Goal: Transaction & Acquisition: Purchase product/service

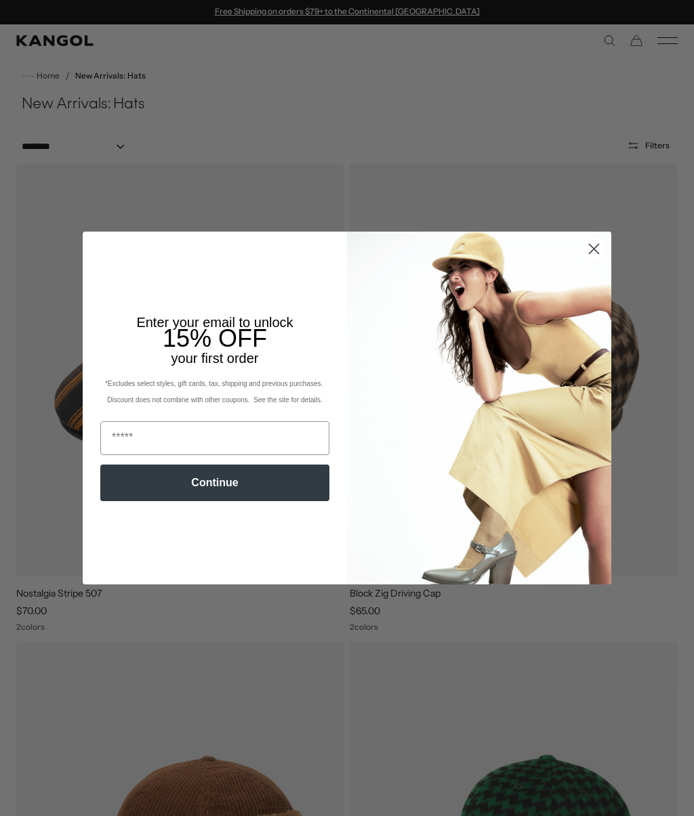
click at [591, 252] on icon "Close dialog" at bounding box center [593, 249] width 9 height 9
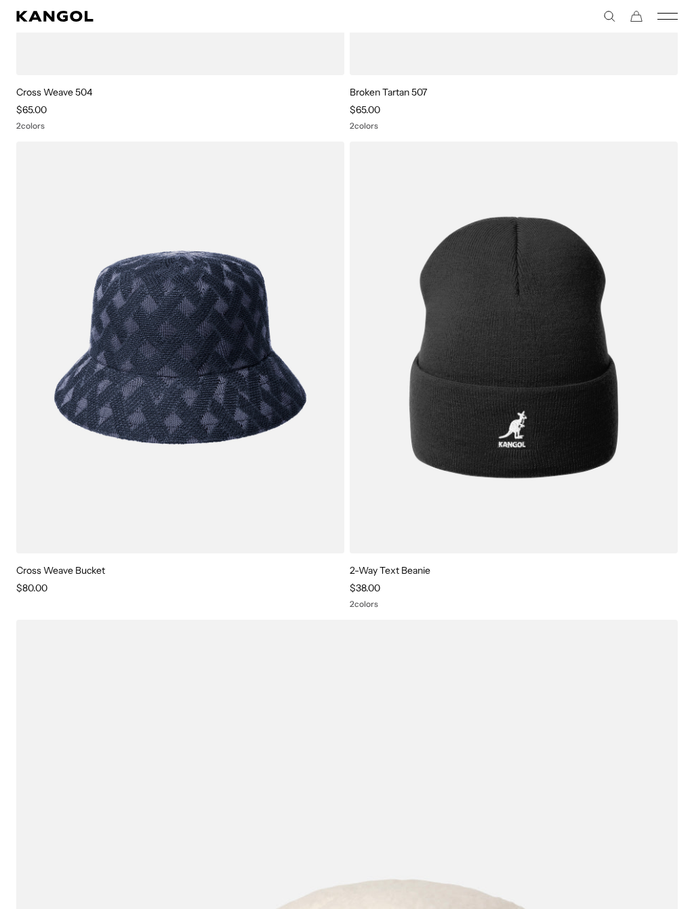
scroll to position [0, 279]
click at [0, 0] on img at bounding box center [0, 0] width 0 height 0
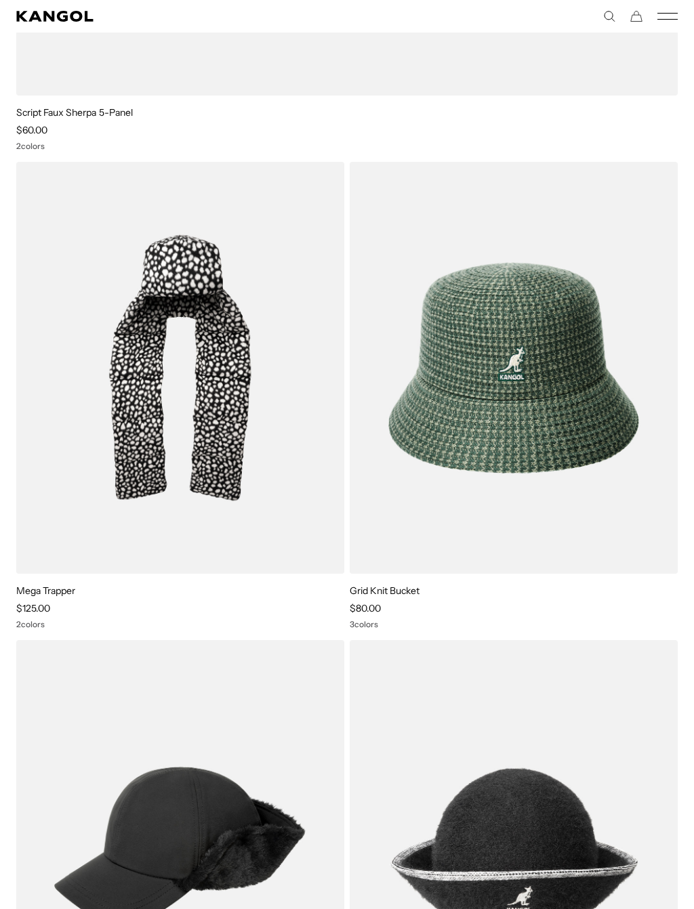
scroll to position [0, 0]
click at [0, 0] on img at bounding box center [0, 0] width 0 height 0
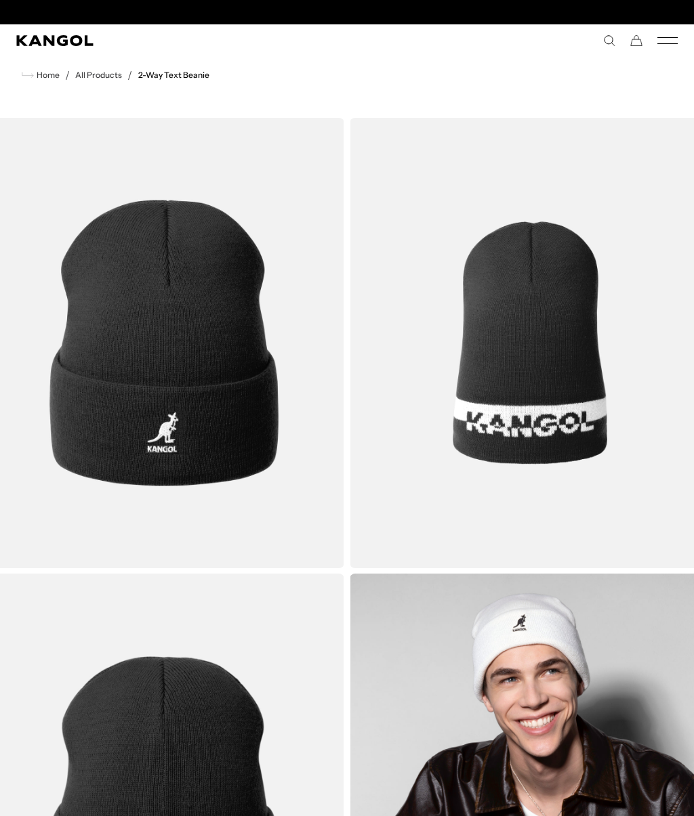
scroll to position [0, 279]
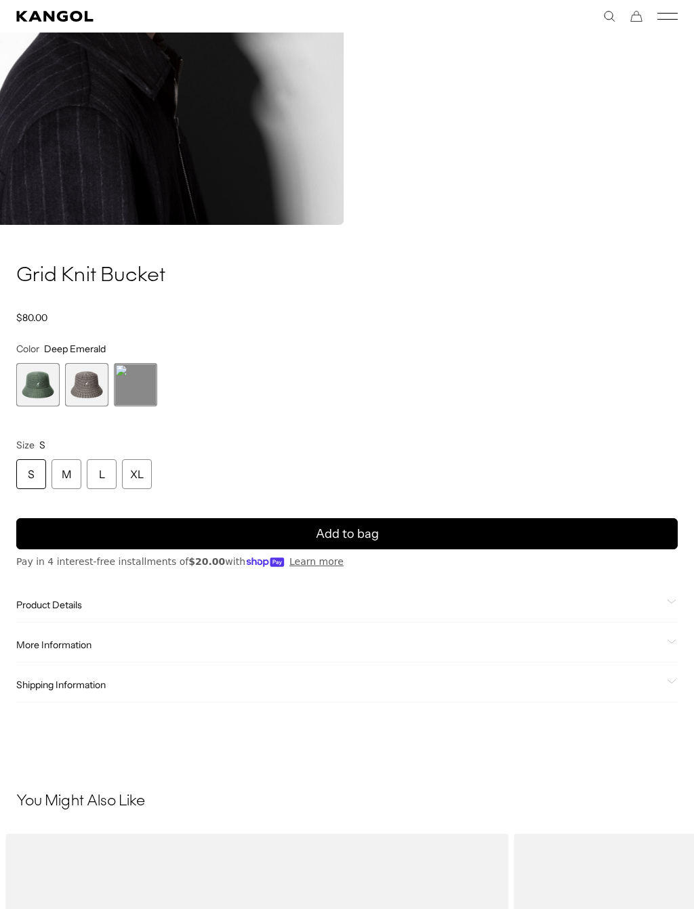
scroll to position [0, 279]
click at [38, 381] on span "1 of 3" at bounding box center [37, 384] width 43 height 43
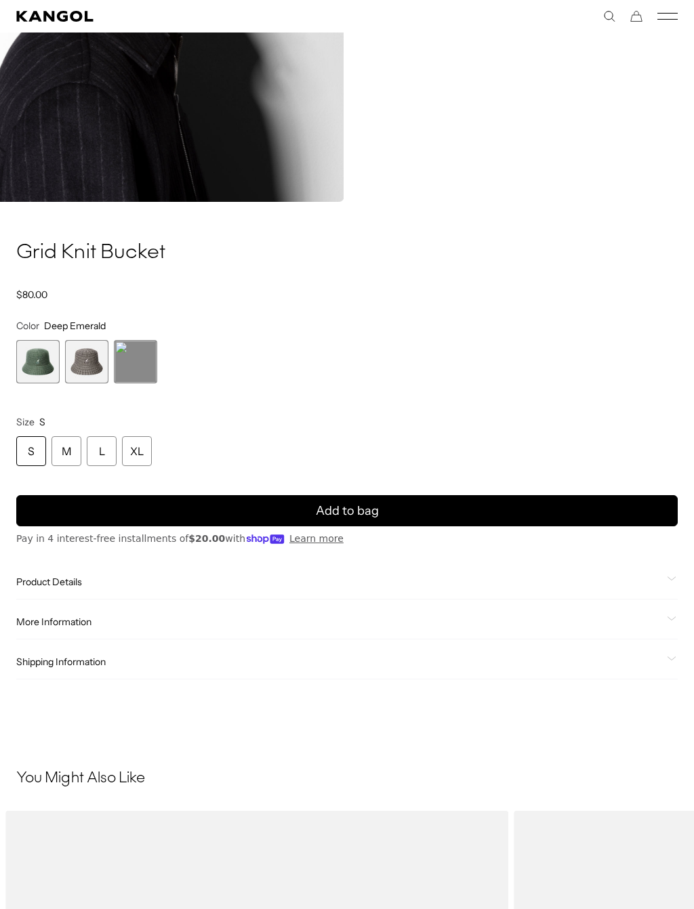
scroll to position [833, 0]
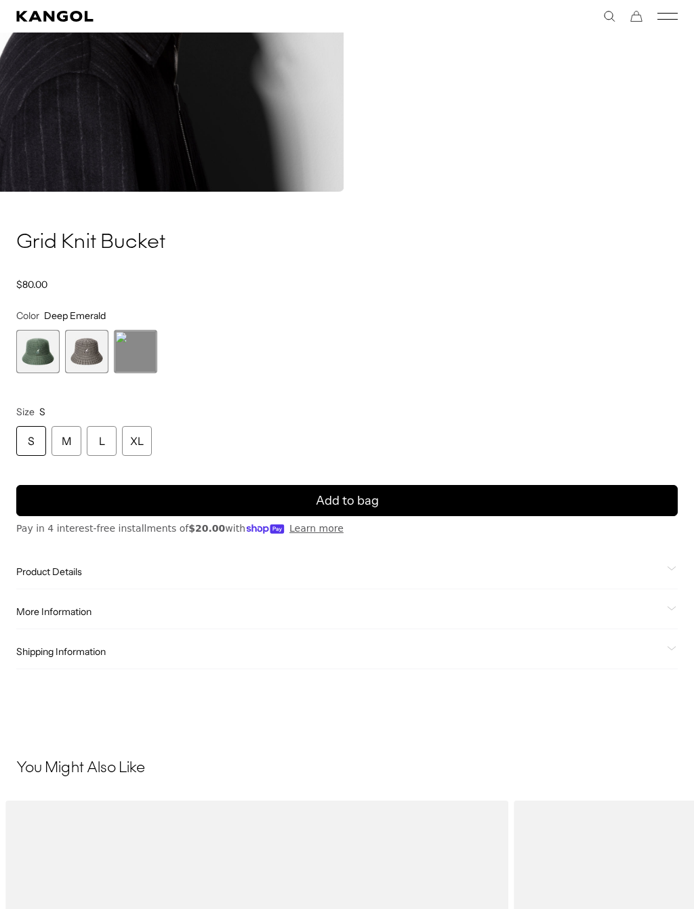
click at [101, 356] on span "2 of 3" at bounding box center [86, 351] width 43 height 43
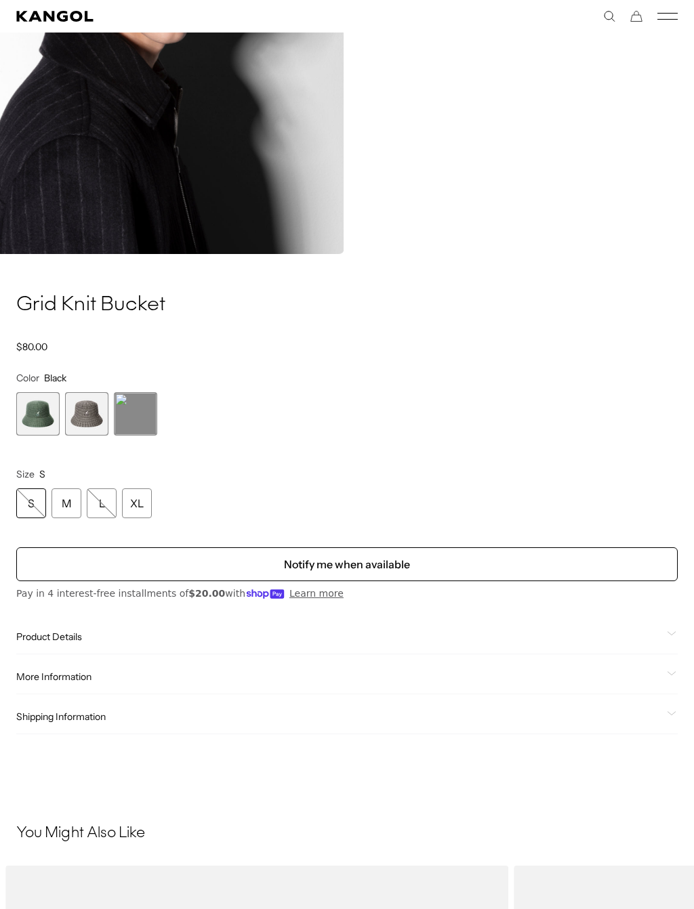
scroll to position [806, 0]
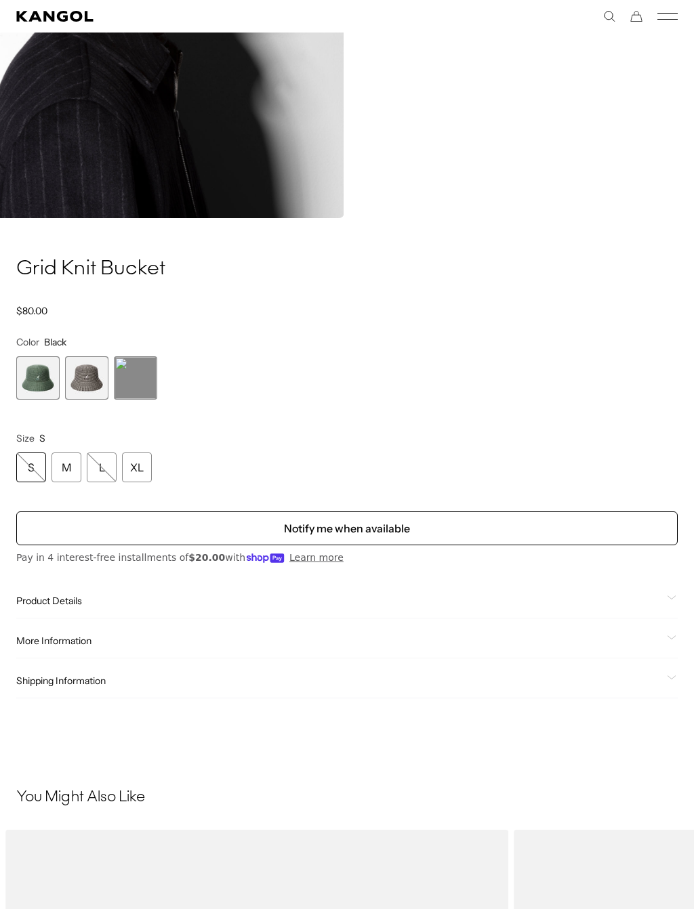
click at [137, 384] on span "3 of 3" at bounding box center [135, 377] width 43 height 43
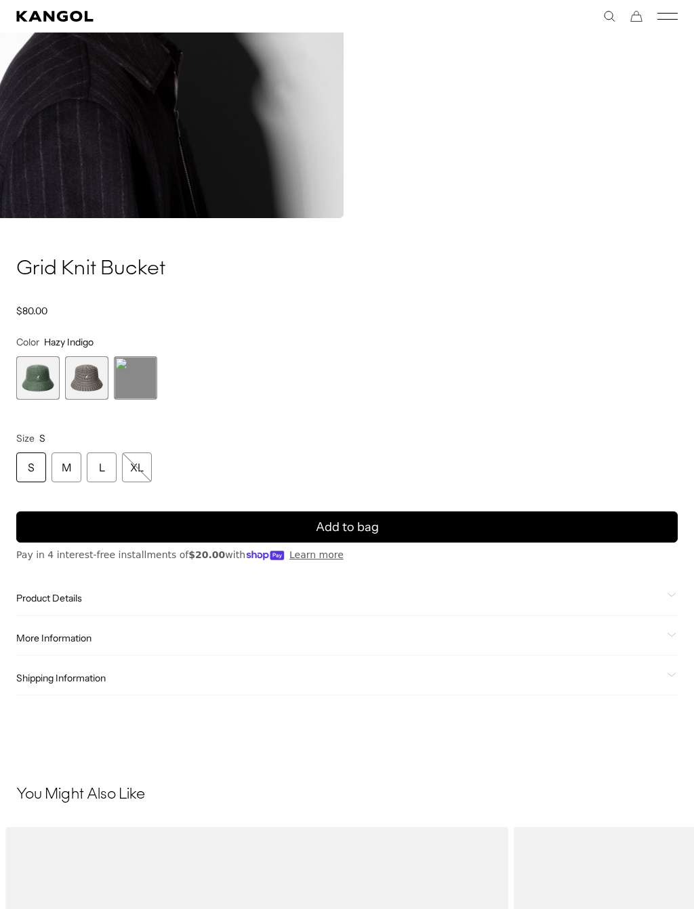
click at [137, 382] on span "3 of 3" at bounding box center [135, 377] width 43 height 43
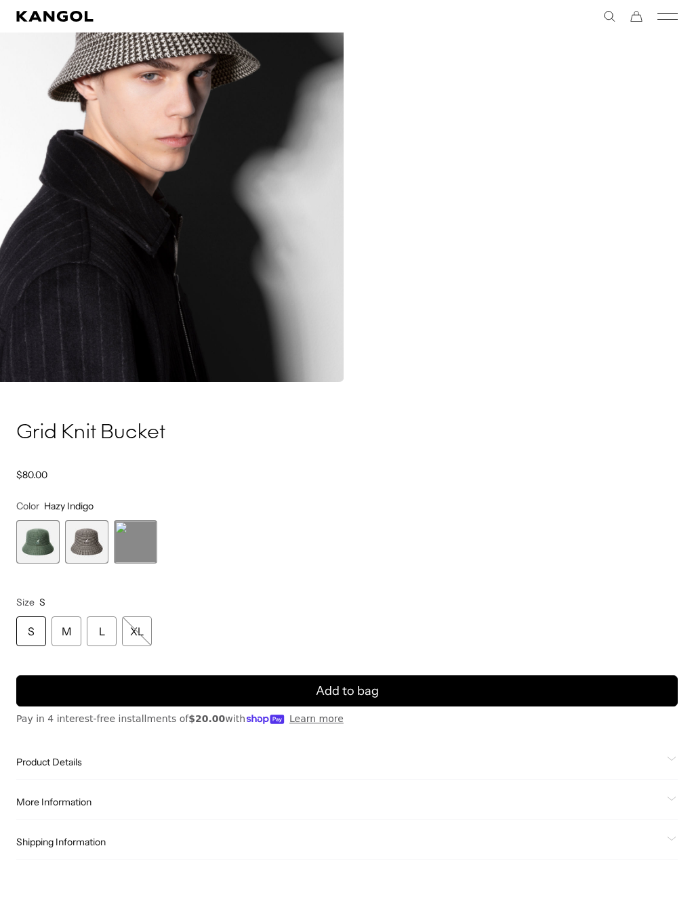
scroll to position [644, 0]
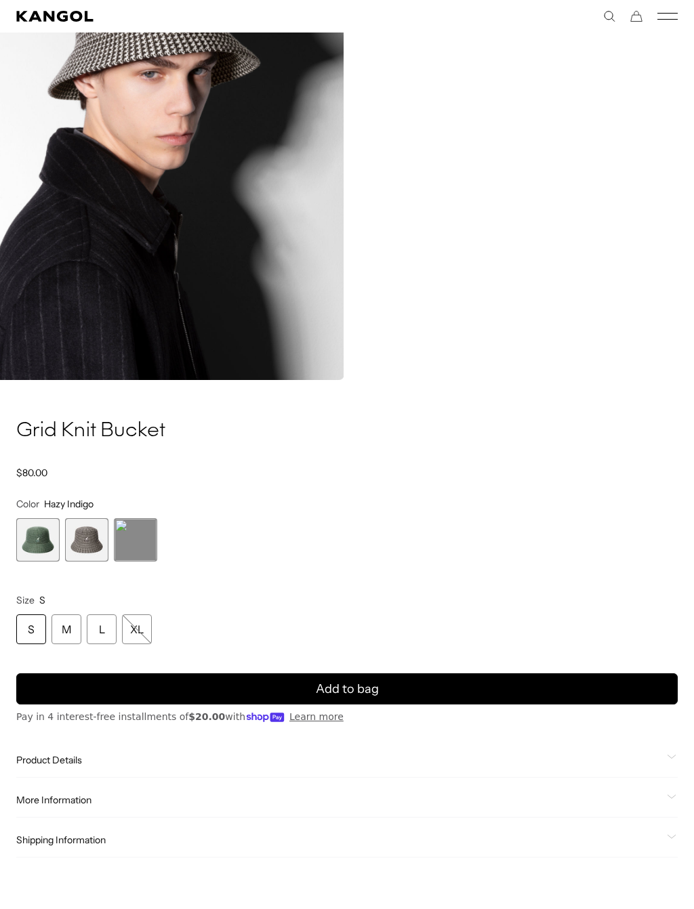
click at [37, 530] on span "1 of 3" at bounding box center [37, 539] width 43 height 43
click at [30, 533] on span "1 of 3" at bounding box center [37, 539] width 43 height 43
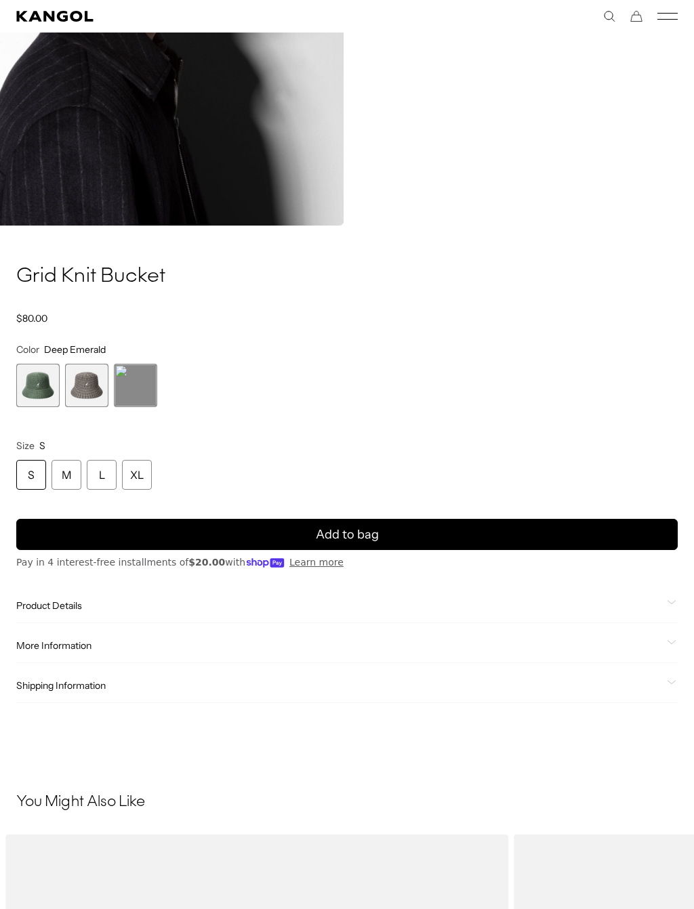
scroll to position [799, 0]
click at [148, 470] on div "XL" at bounding box center [137, 475] width 30 height 30
click at [134, 471] on div "XL" at bounding box center [137, 475] width 30 height 30
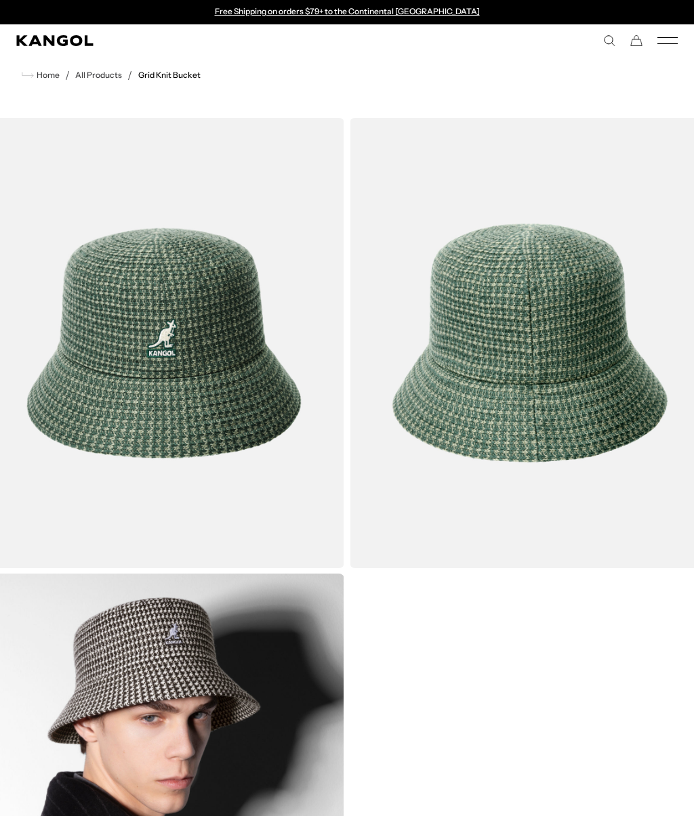
click at [676, 39] on icon "Mobile Menu" at bounding box center [667, 41] width 20 height 12
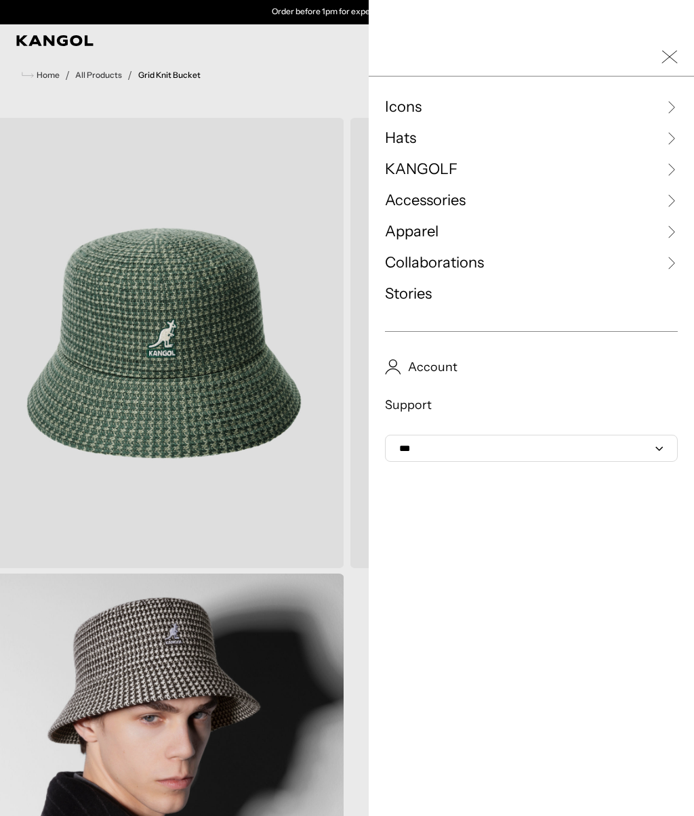
click at [430, 241] on span "Apparel" at bounding box center [412, 232] width 54 height 20
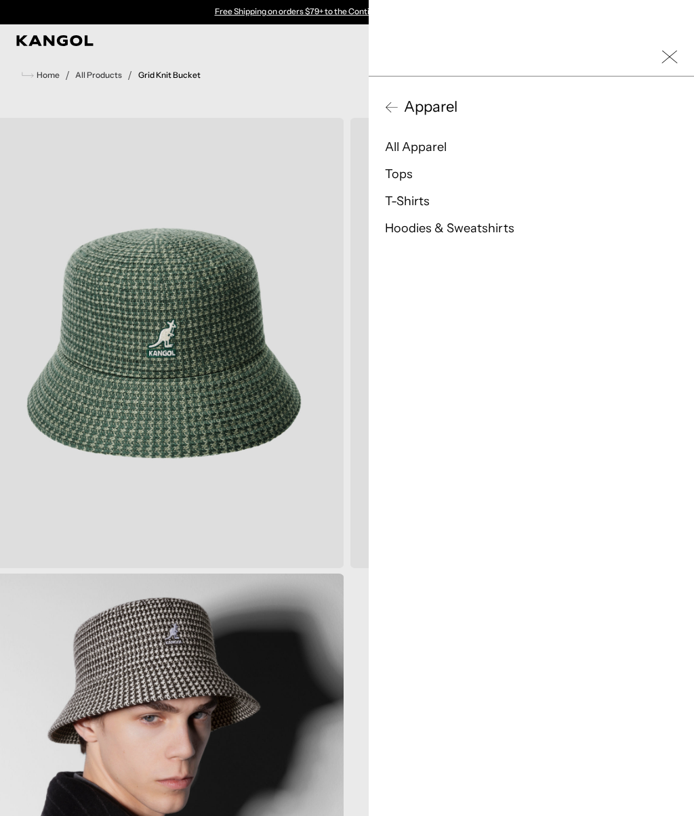
click at [458, 228] on link "Hoodies & Sweatshirts" at bounding box center [449, 228] width 129 height 15
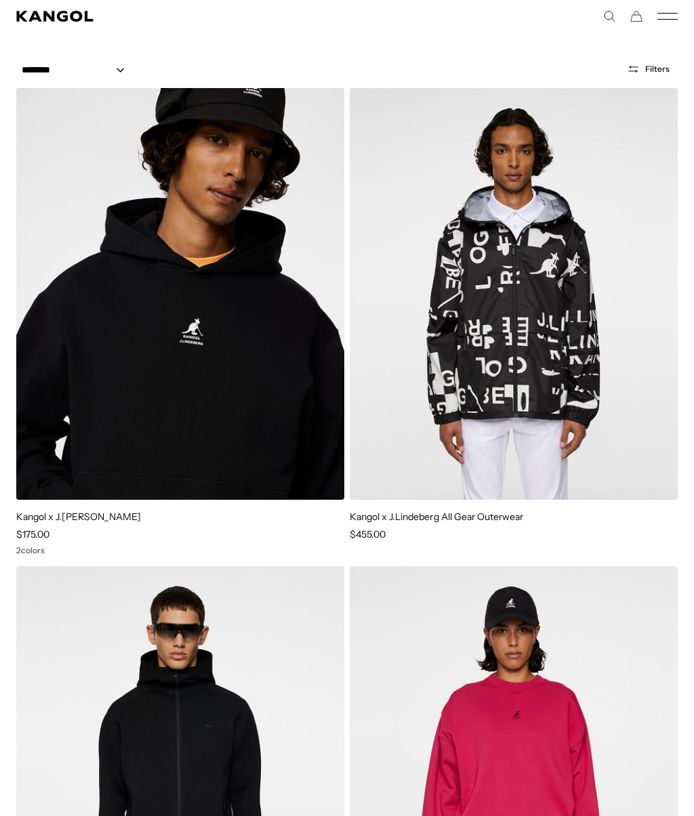
scroll to position [0, 279]
click at [0, 0] on img at bounding box center [0, 0] width 0 height 0
click at [668, 19] on rect "Mobile Menu" at bounding box center [667, 19] width 20 height 1
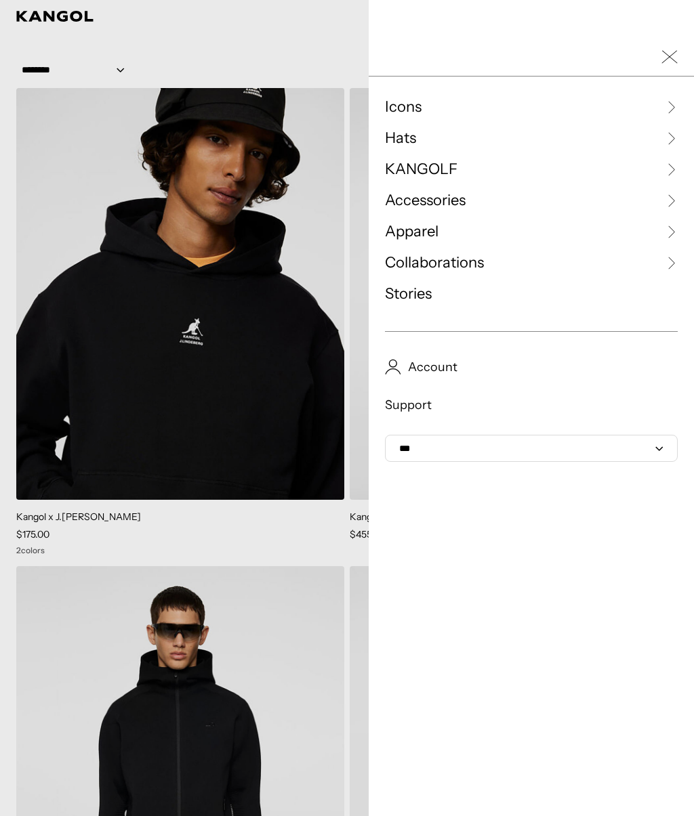
click at [438, 175] on span "KANGOLF" at bounding box center [421, 169] width 72 height 20
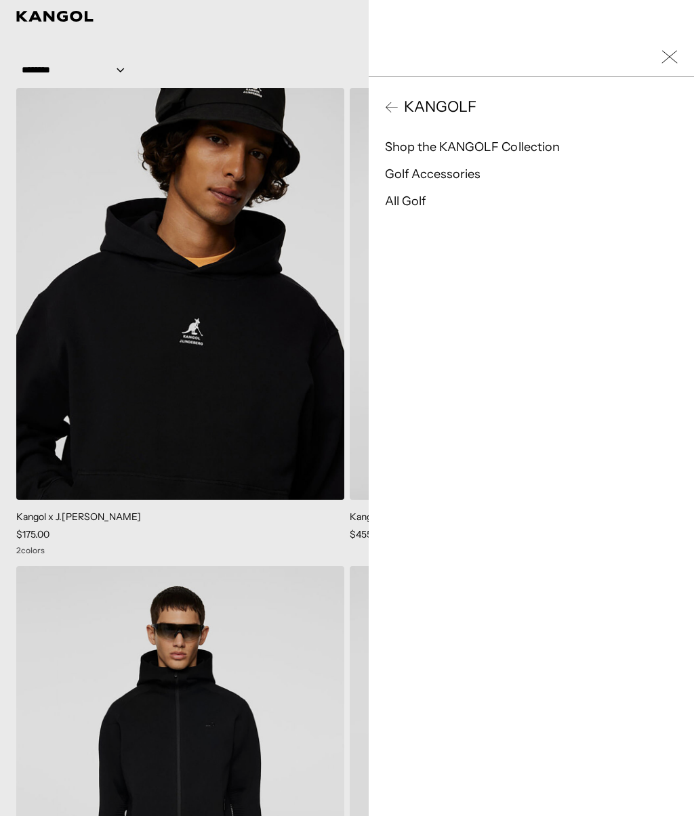
scroll to position [0, 0]
click at [411, 201] on link "All Golf" at bounding box center [405, 201] width 41 height 15
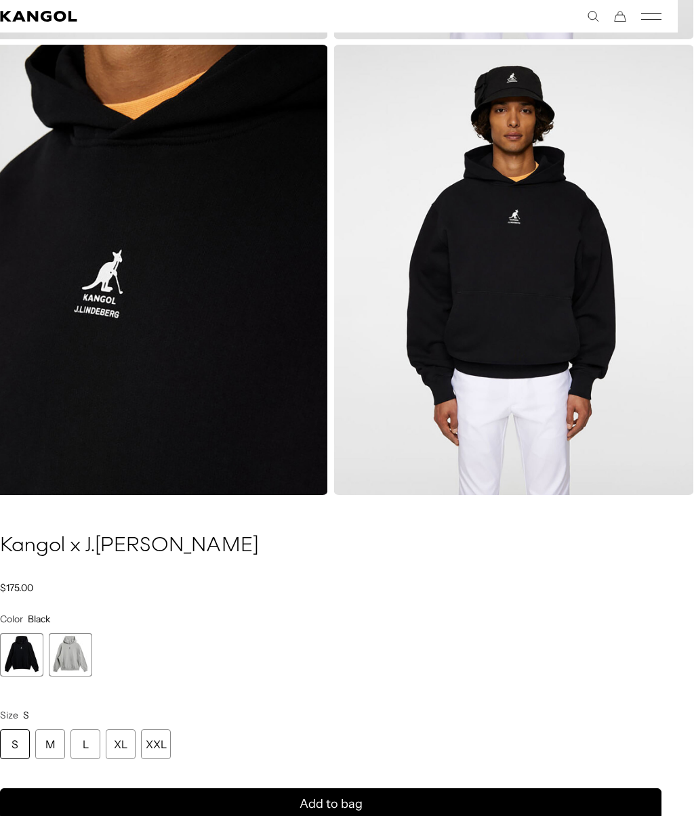
scroll to position [974, 16]
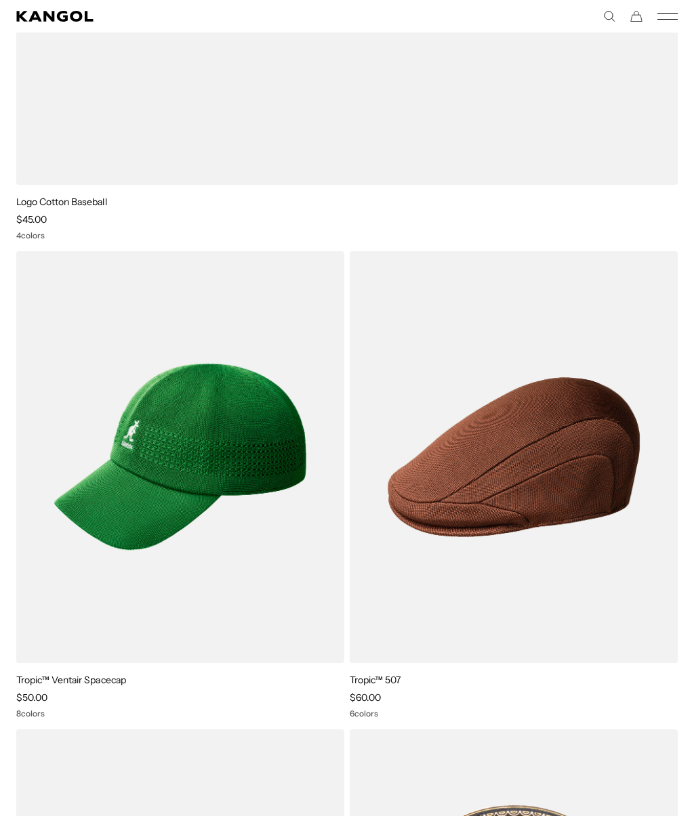
scroll to position [4163, 0]
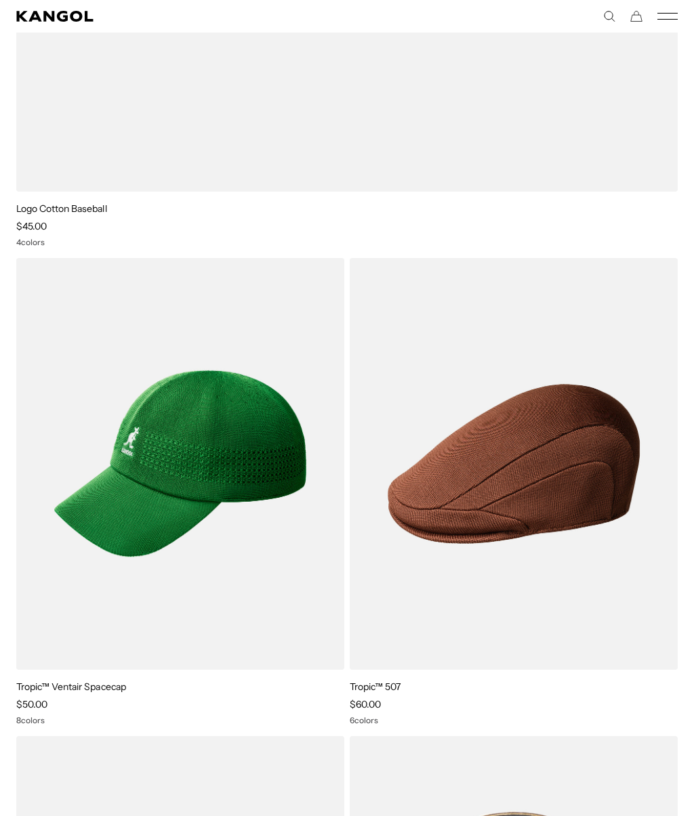
click at [666, 21] on icon "Mobile Menu" at bounding box center [667, 16] width 20 height 12
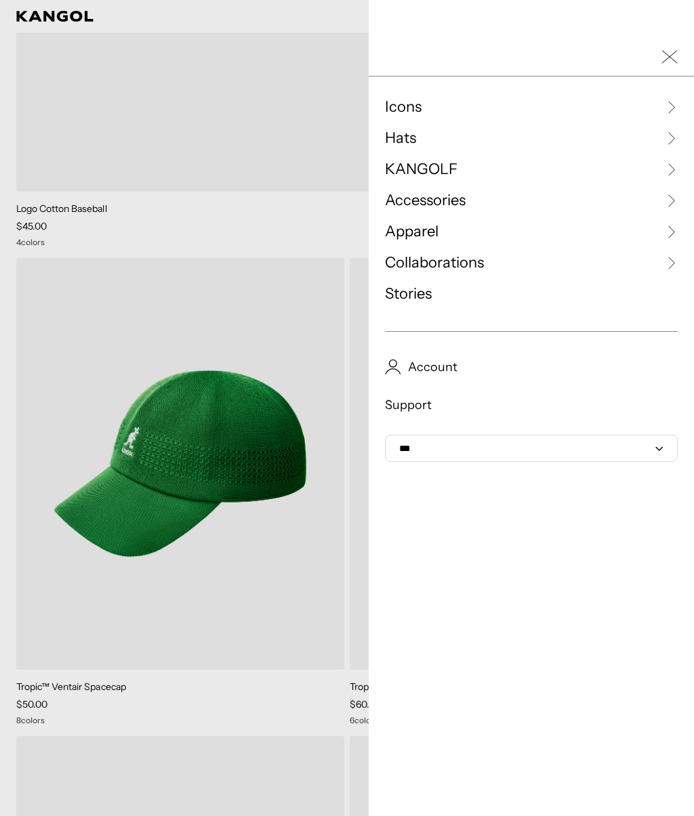
scroll to position [0, 279]
click at [465, 140] on link "Hats" at bounding box center [531, 138] width 293 height 20
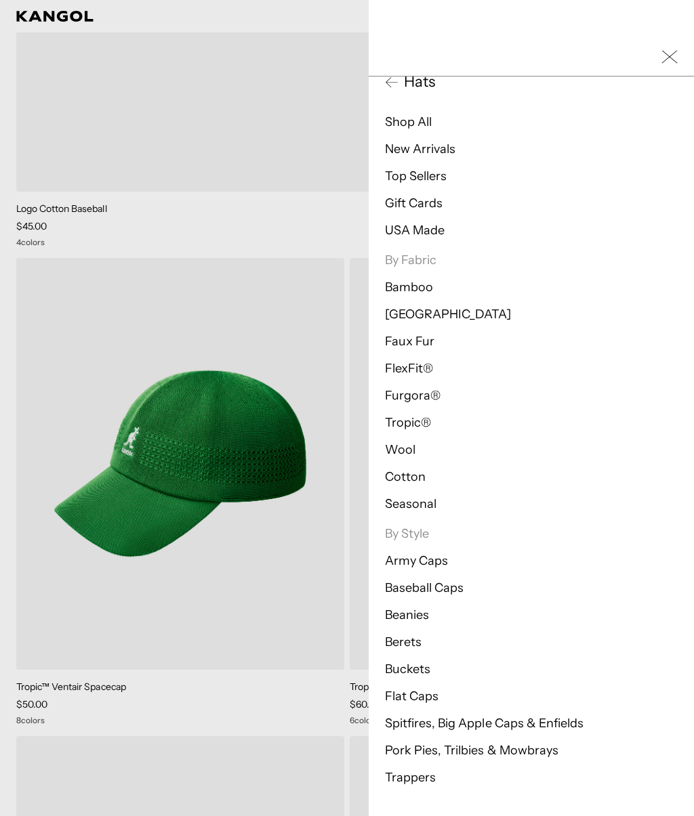
scroll to position [0, 0]
click at [442, 585] on link "Baseball Caps" at bounding box center [424, 588] width 79 height 15
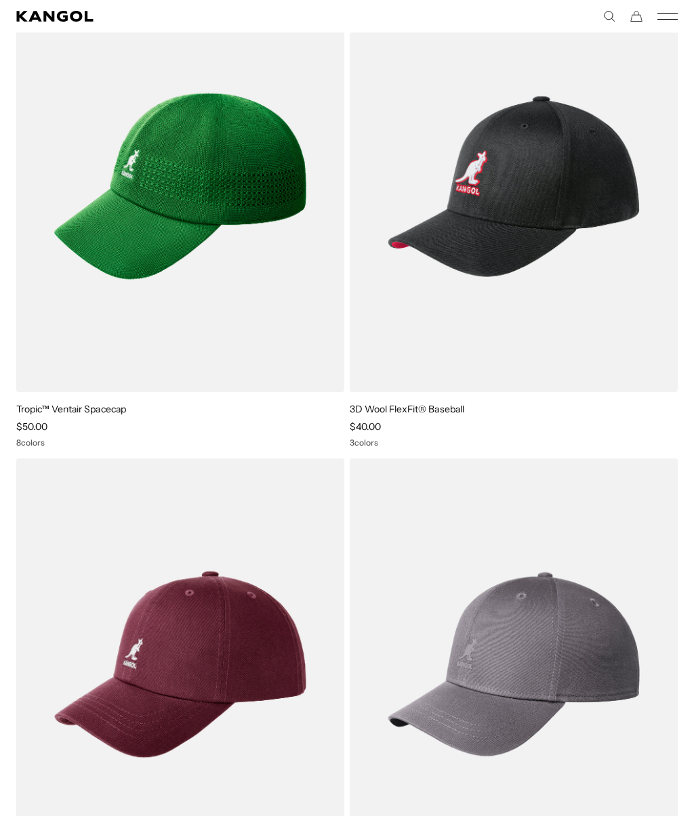
scroll to position [3980, 0]
click at [663, 22] on icon "Mobile Menu" at bounding box center [667, 16] width 20 height 12
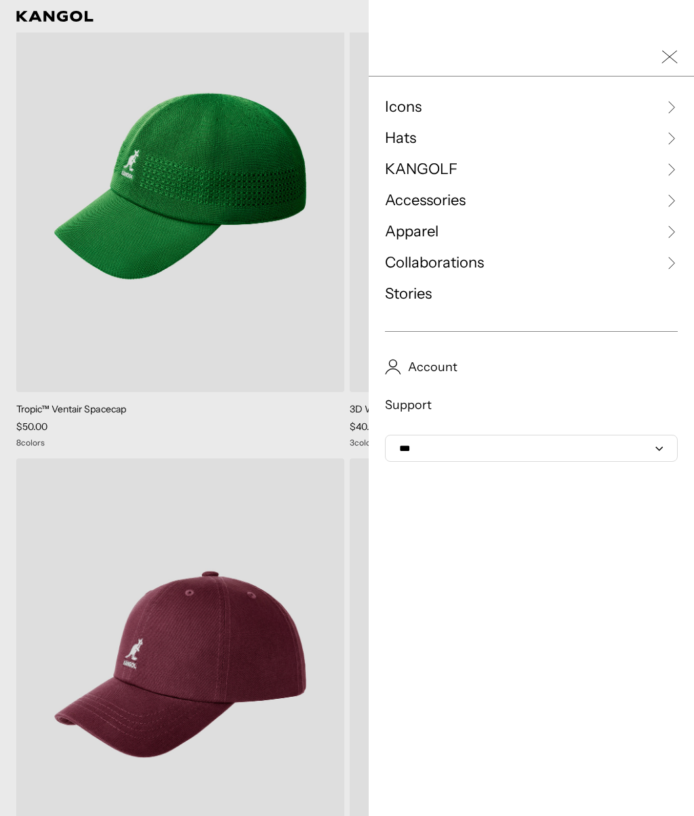
click at [672, 128] on link "Hats" at bounding box center [531, 138] width 293 height 20
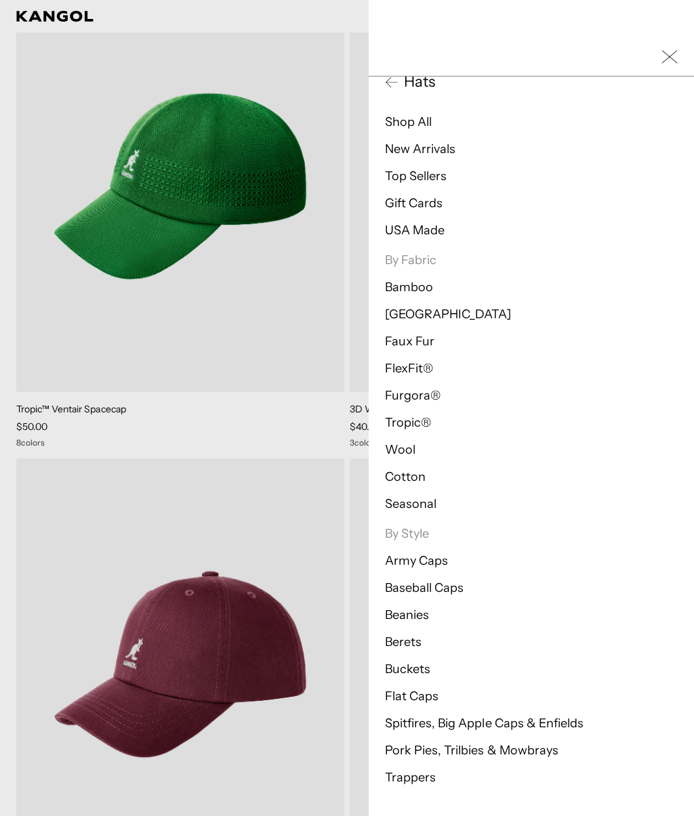
scroll to position [0, 279]
click at [406, 637] on link "Berets" at bounding box center [403, 642] width 37 height 15
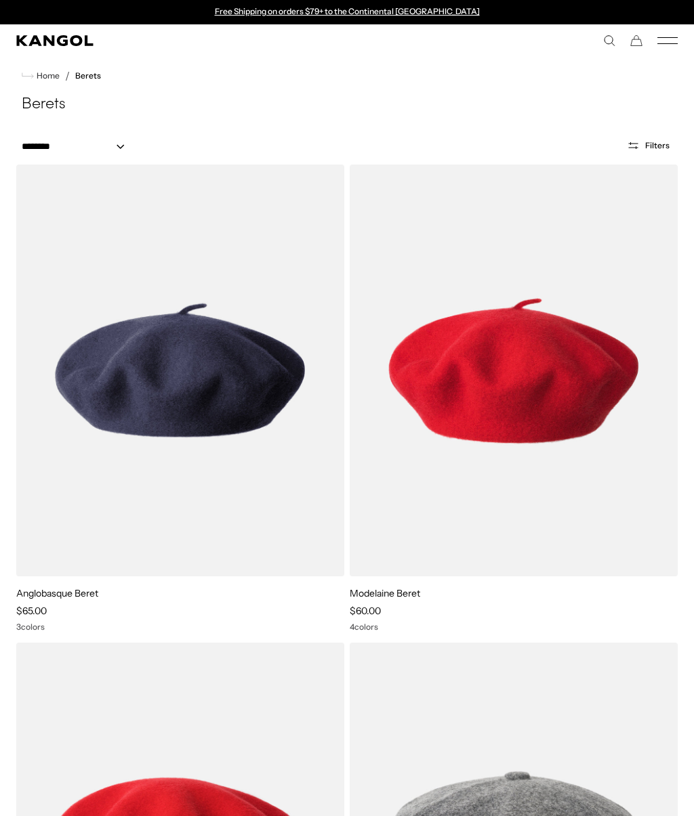
click at [664, 44] on rect "Mobile Menu" at bounding box center [667, 43] width 20 height 1
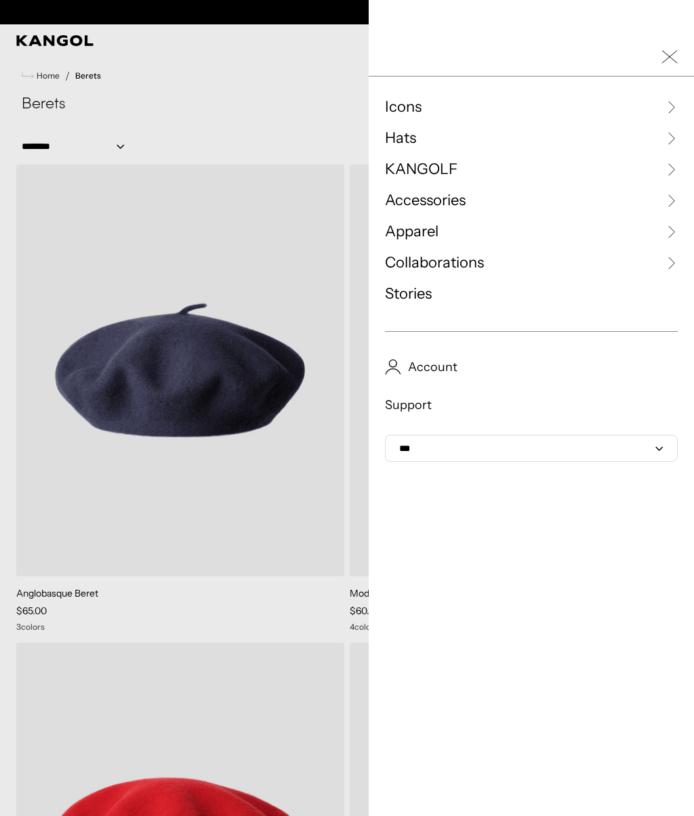
scroll to position [0, 279]
click at [602, 142] on link "Hats" at bounding box center [531, 138] width 293 height 20
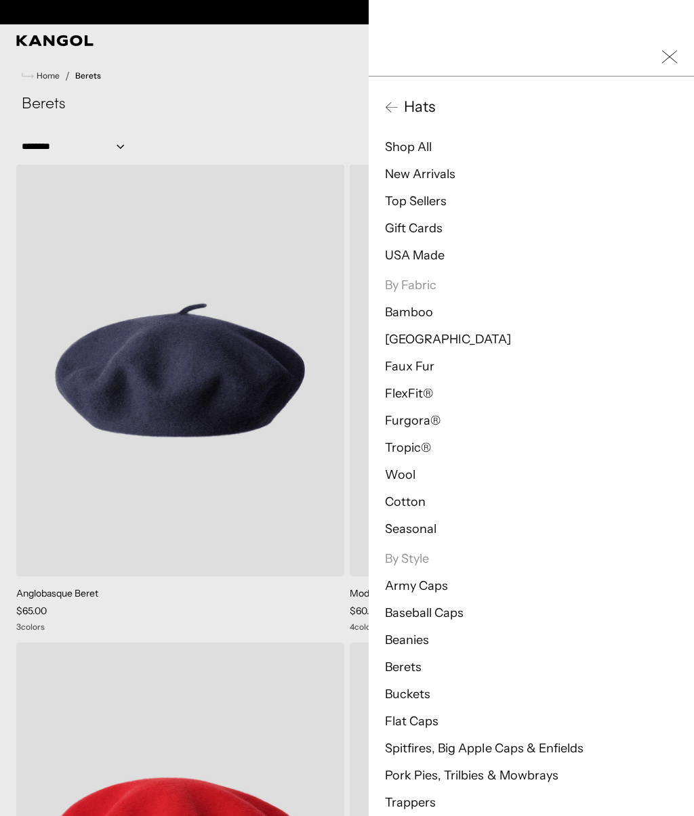
scroll to position [0, 0]
click at [421, 687] on link "Buckets" at bounding box center [407, 694] width 45 height 15
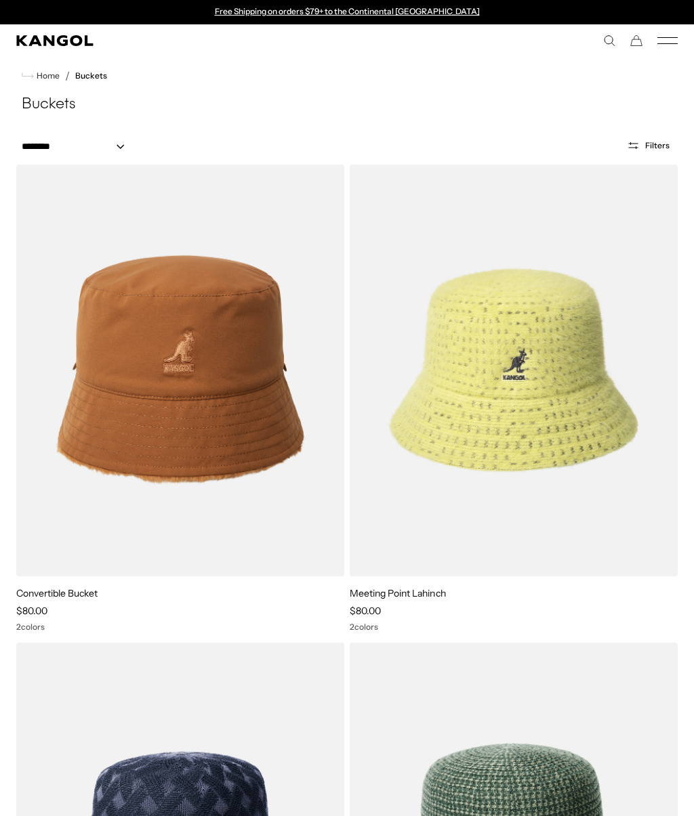
click at [665, 41] on icon "Mobile Menu" at bounding box center [667, 41] width 20 height 12
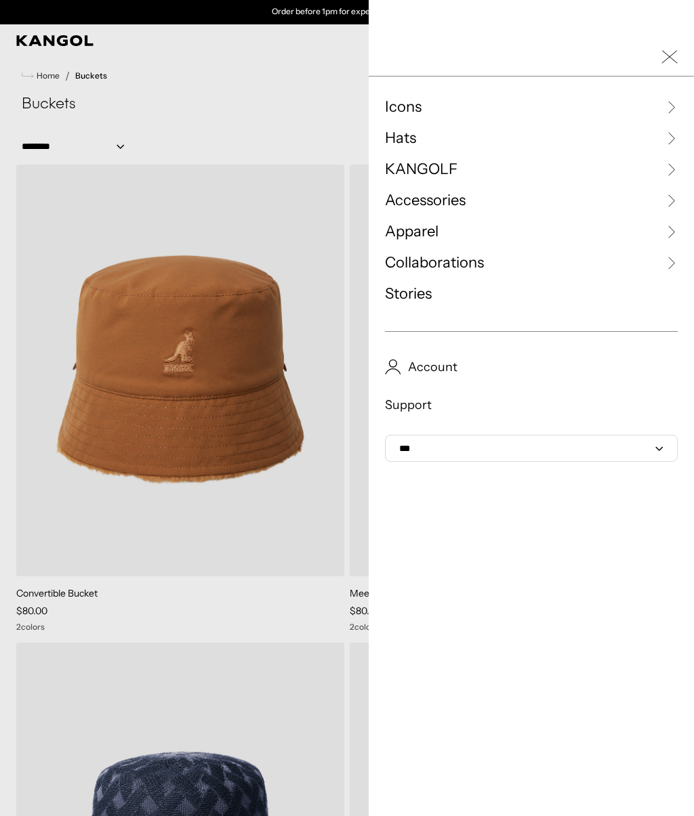
click at [415, 129] on span "Hats" at bounding box center [400, 138] width 31 height 20
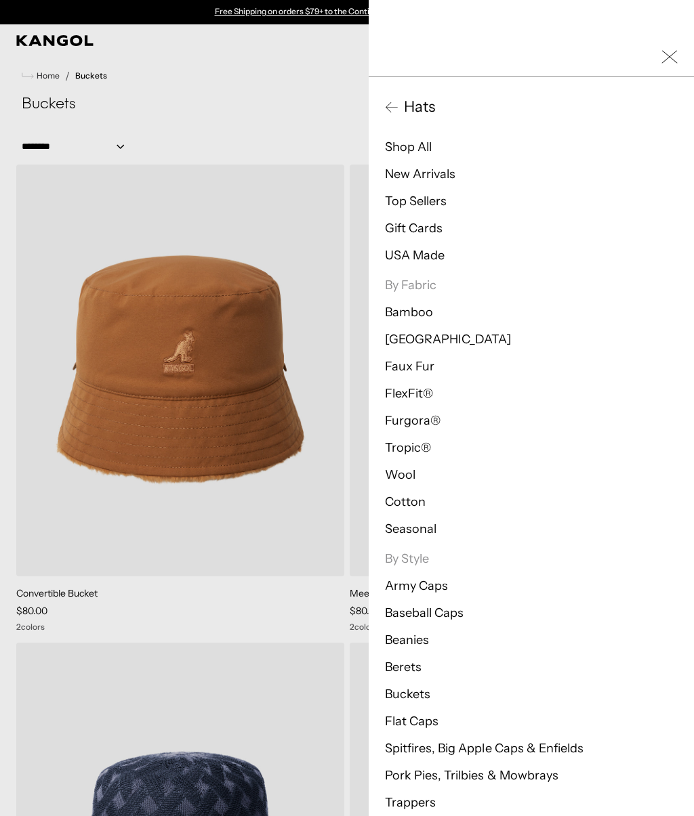
click at [412, 638] on link "Beanies" at bounding box center [407, 640] width 44 height 15
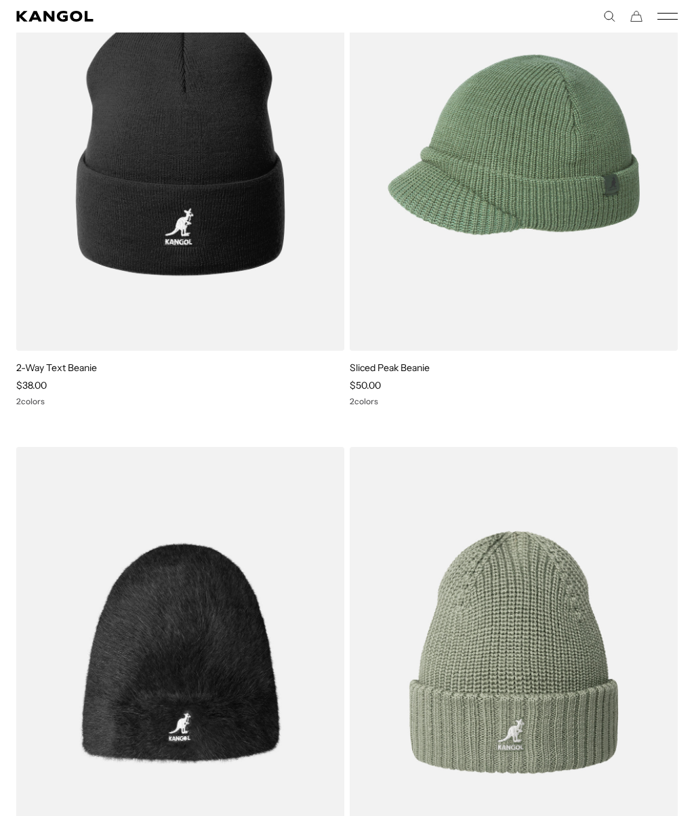
scroll to position [1742, 0]
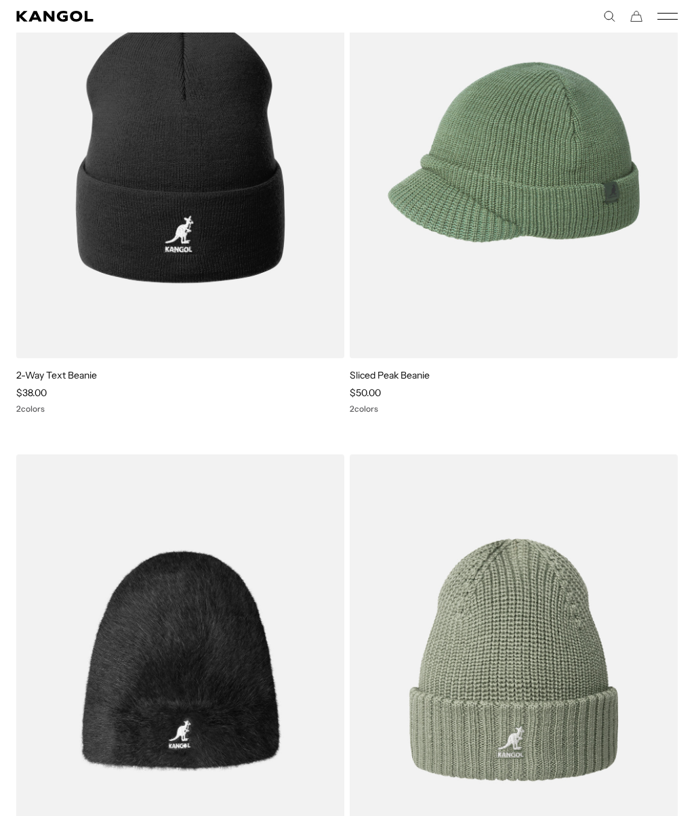
click at [0, 0] on img at bounding box center [0, 0] width 0 height 0
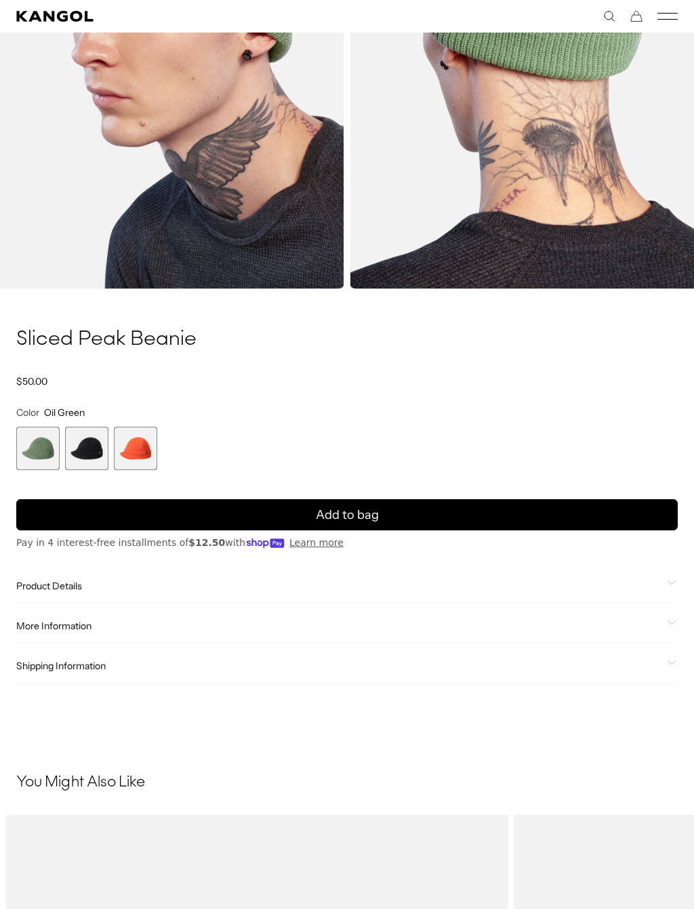
click at [100, 452] on span "2 of 3" at bounding box center [86, 448] width 43 height 43
click at [87, 458] on span "2 of 3" at bounding box center [86, 448] width 43 height 43
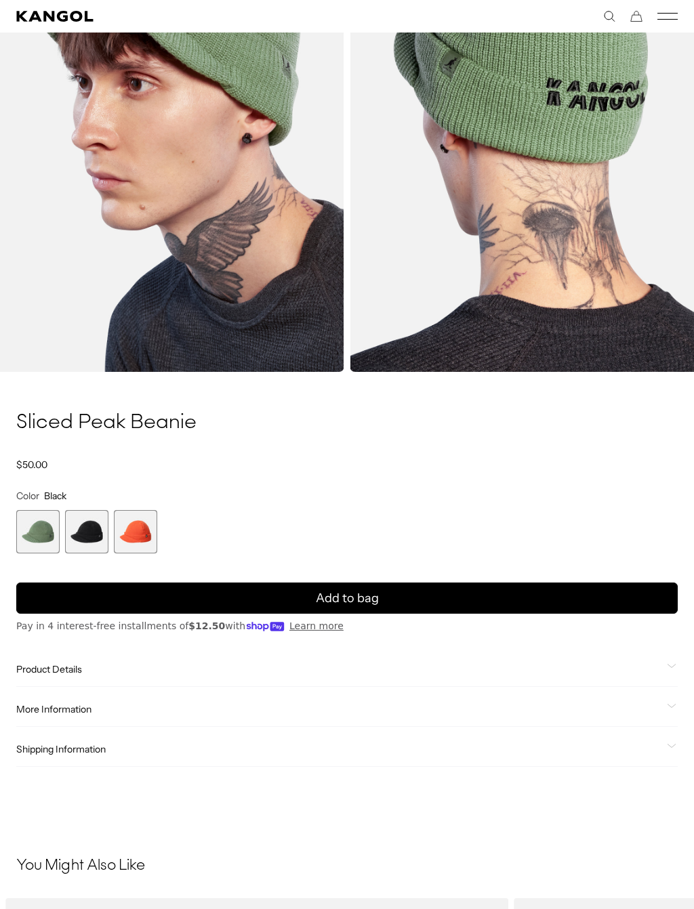
scroll to position [724, 0]
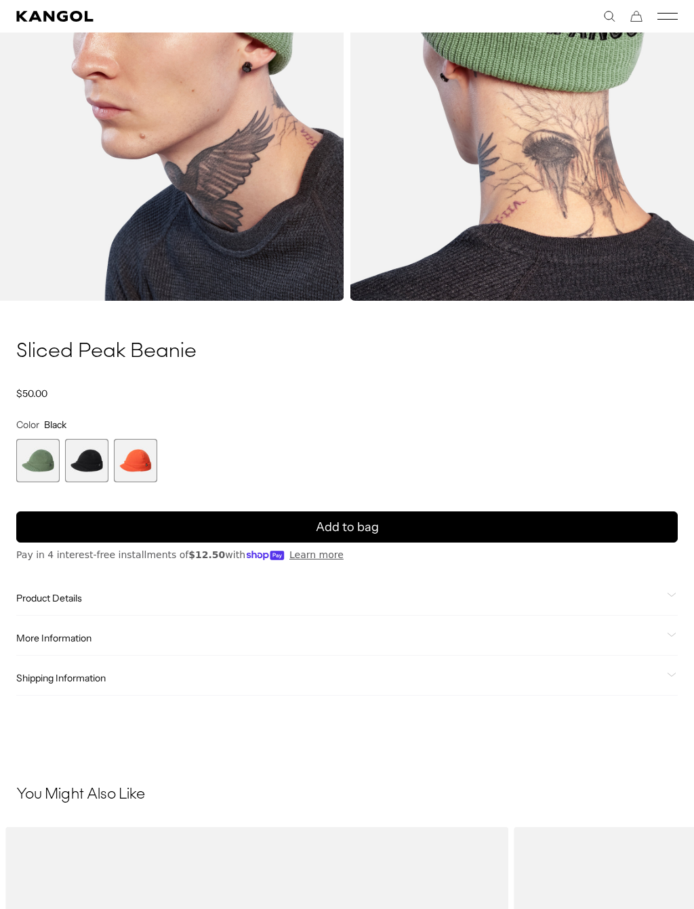
click at [140, 465] on span "3 of 3" at bounding box center [135, 460] width 43 height 43
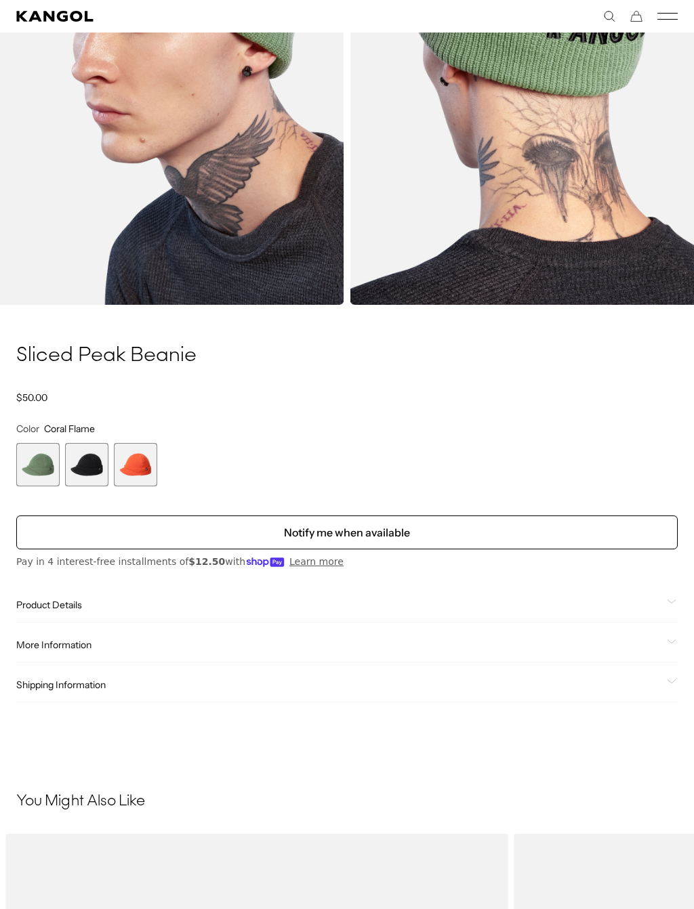
click at [92, 464] on span "2 of 3" at bounding box center [86, 465] width 43 height 43
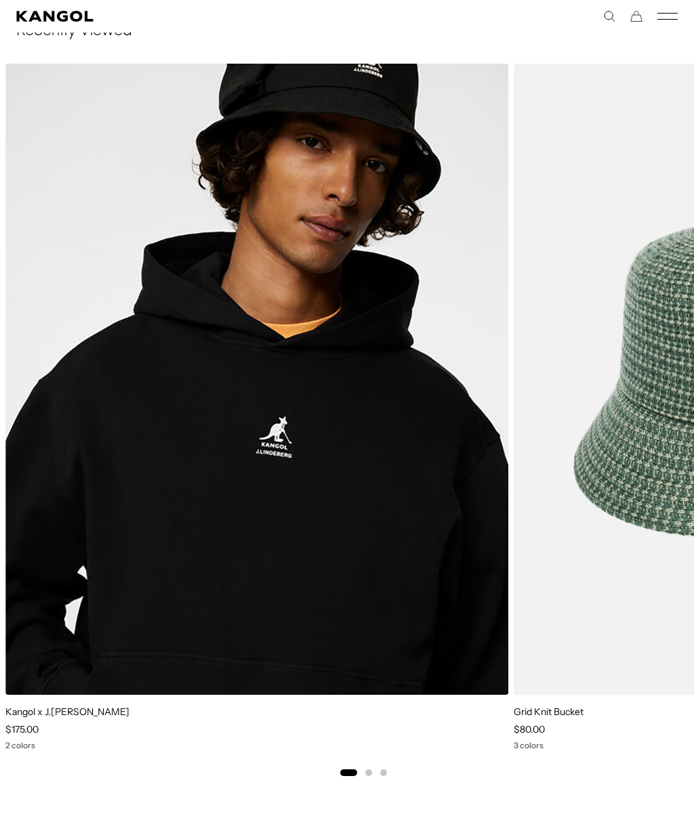
scroll to position [2297, 0]
